Goal: Information Seeking & Learning: Learn about a topic

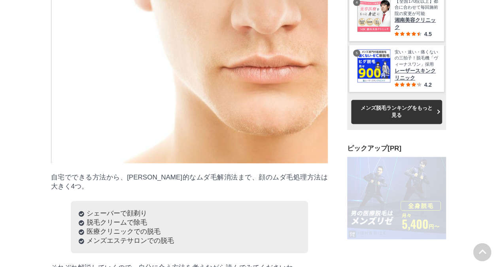
scroll to position [24338, 39153]
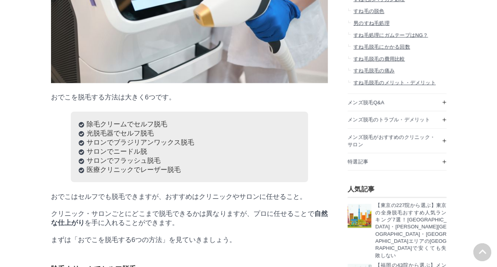
scroll to position [1068, 0]
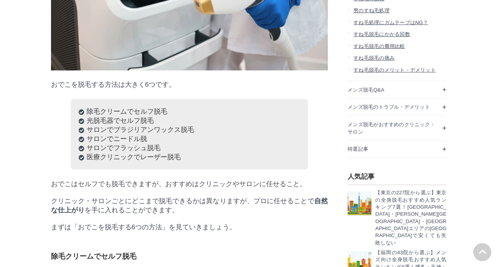
click at [133, 161] on li "医療クリニックでレーザー脱毛" at bounding box center [189, 156] width 221 height 9
click at [96, 169] on ul "除毛クリームでセルフ脱毛 光脱毛器でセルフ脱毛 サロンでブラジリアンワックス脱毛 サロンでニードル脱 サロンでフラッシュ脱毛 医療クリニックでレーザー脱毛" at bounding box center [189, 134] width 237 height 70
drag, startPoint x: 96, startPoint y: 235, endPoint x: 83, endPoint y: 227, distance: 15.1
click at [83, 161] on li "医療クリニックでレーザー脱毛" at bounding box center [189, 156] width 221 height 9
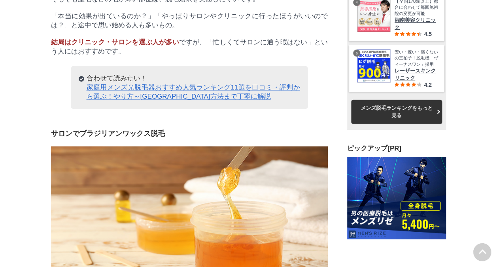
scroll to position [0, 0]
